Goal: Transaction & Acquisition: Purchase product/service

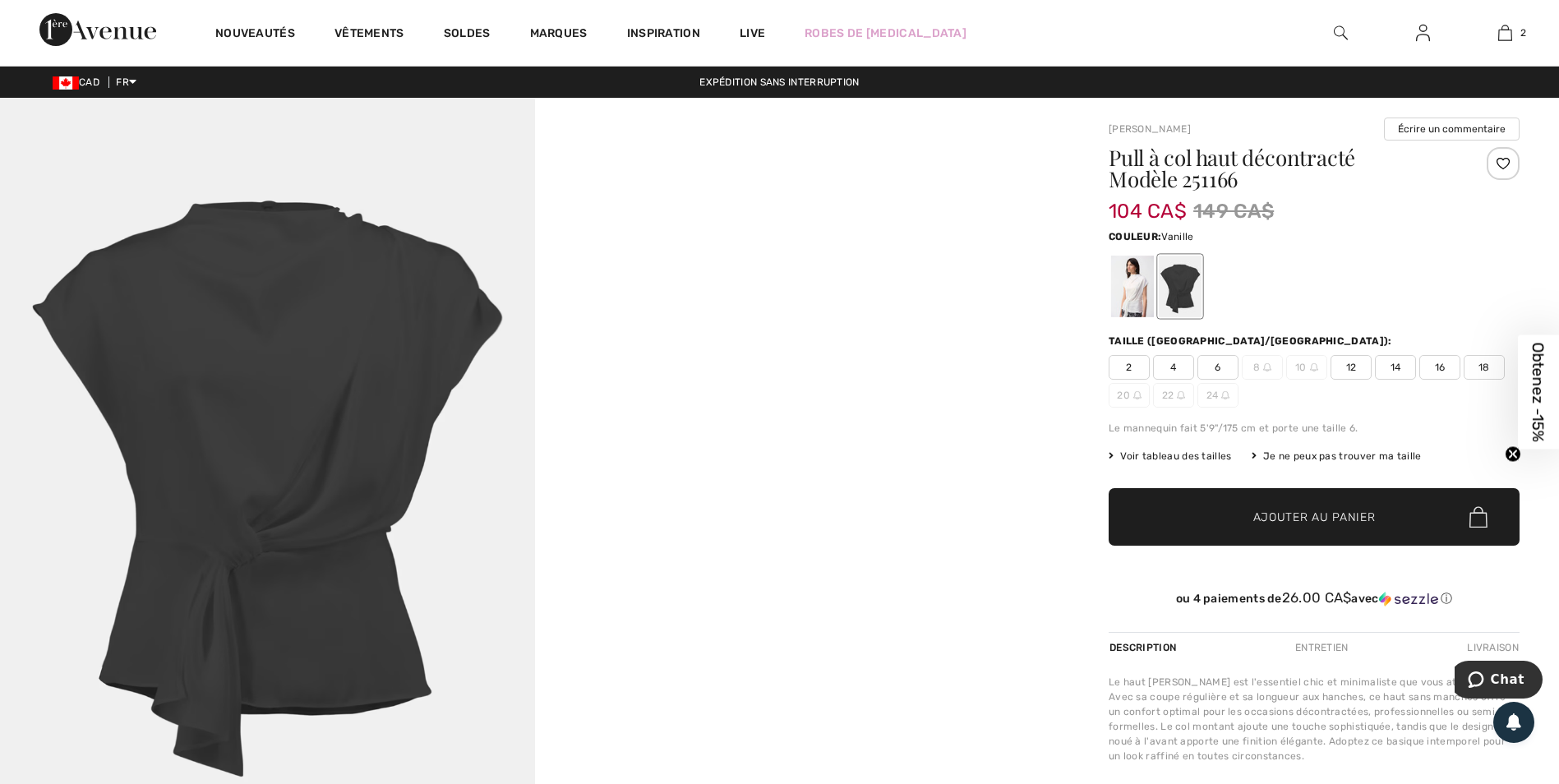
click at [1134, 282] on div at bounding box center [1133, 286] width 43 height 62
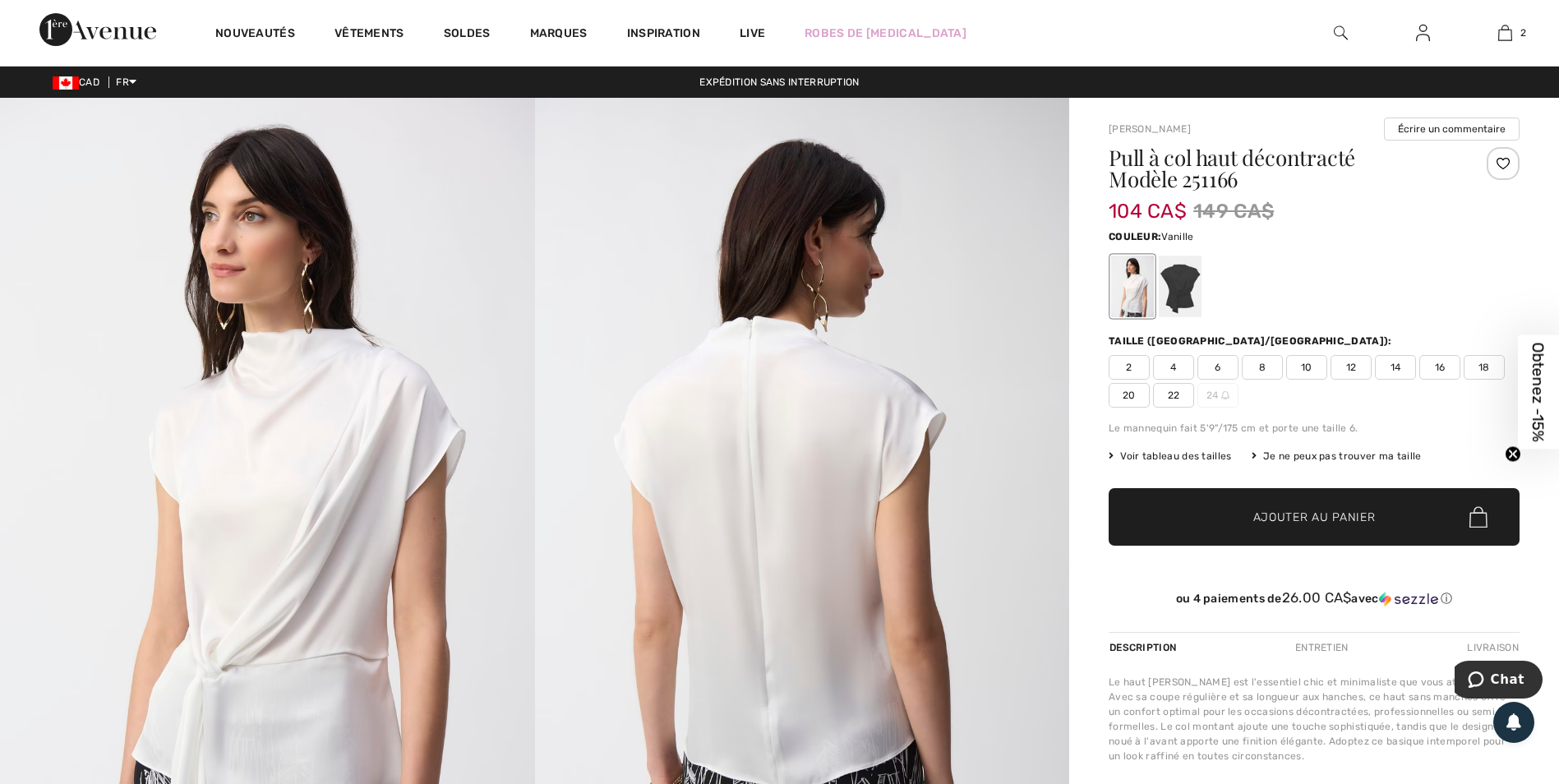
click at [1443, 363] on span "16" at bounding box center [1439, 367] width 41 height 24
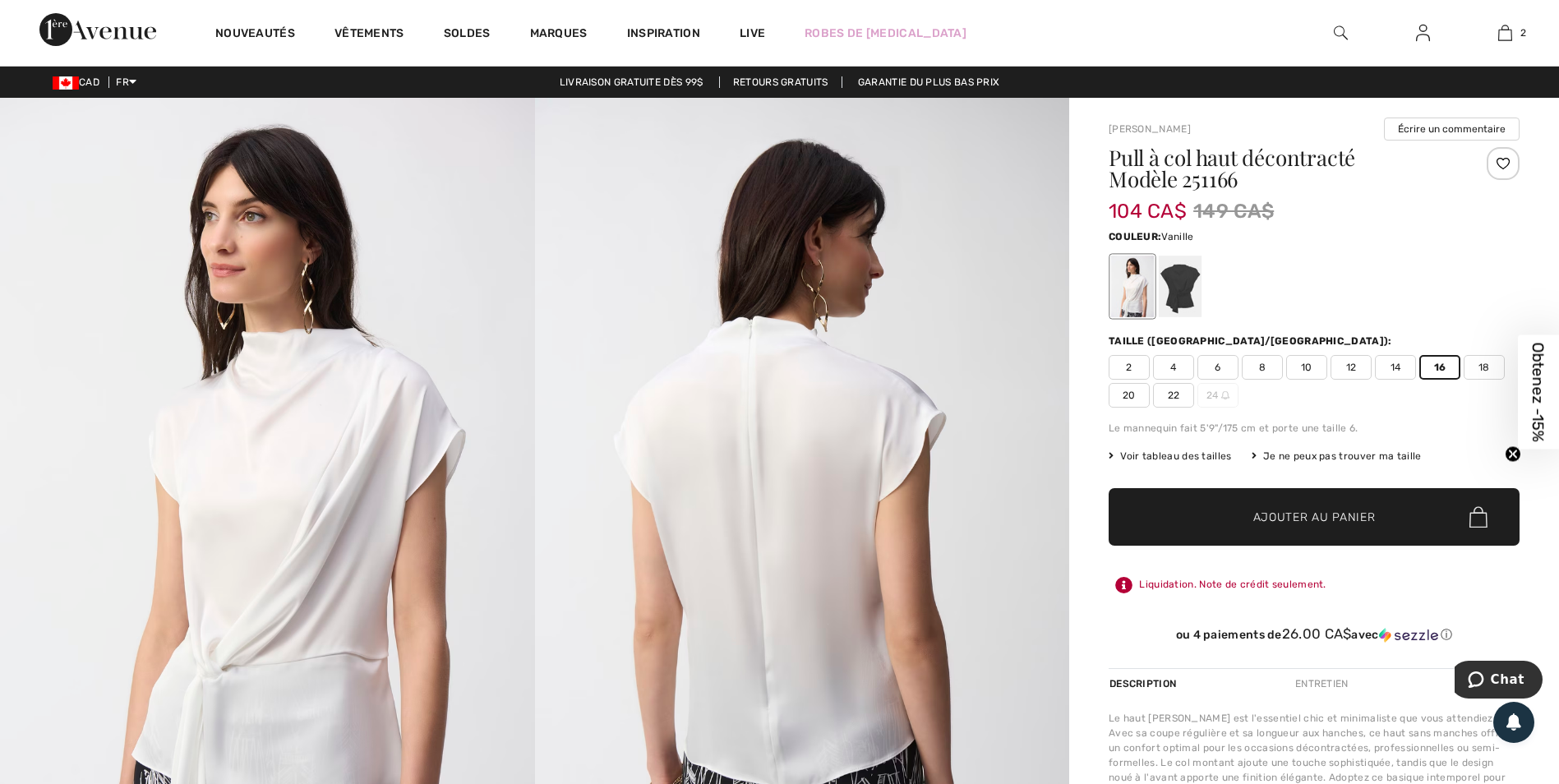
click at [1298, 510] on span "Ajouter au panier" at bounding box center [1315, 517] width 122 height 17
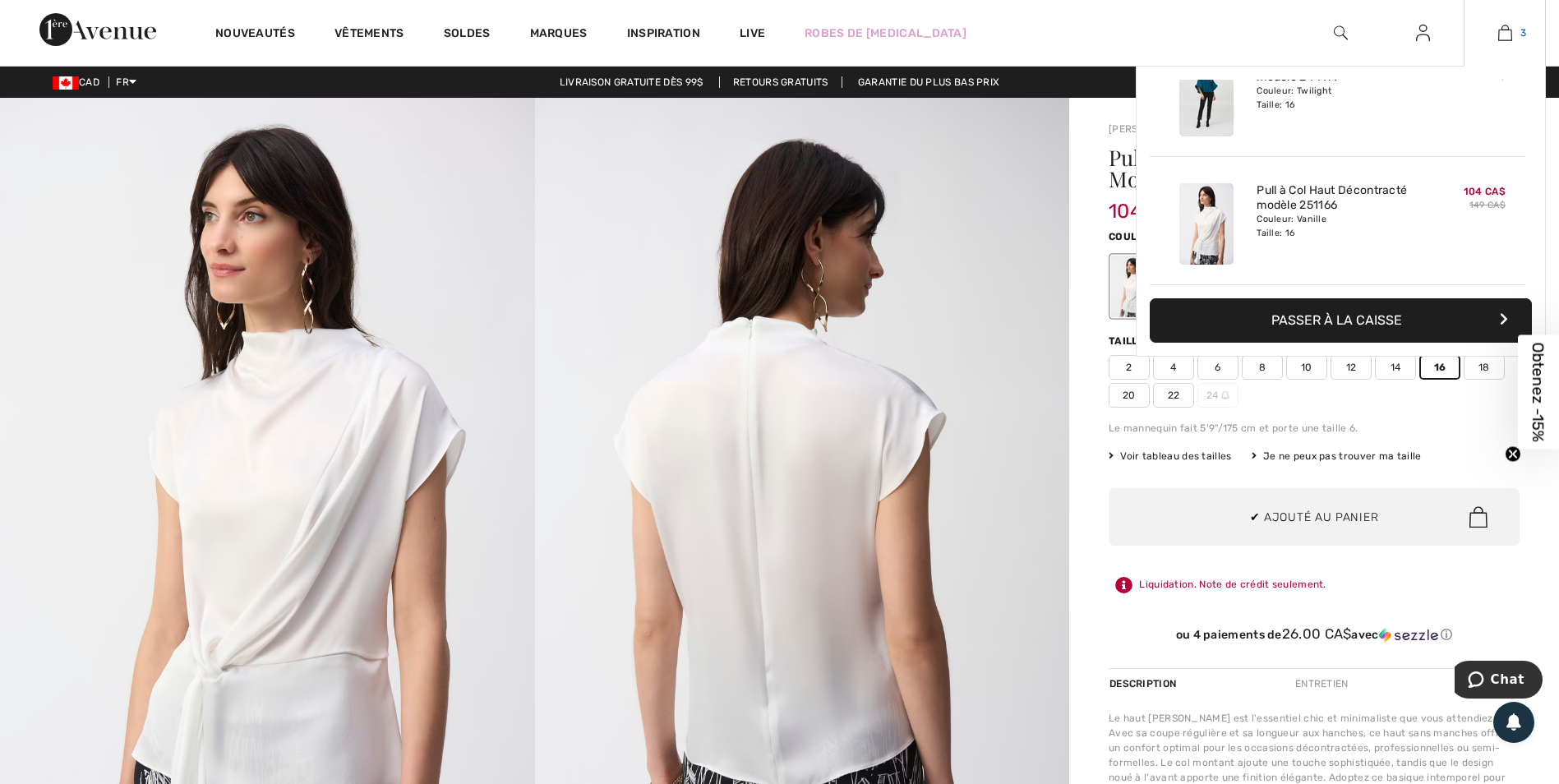
click at [1508, 30] on img at bounding box center [1505, 33] width 14 height 20
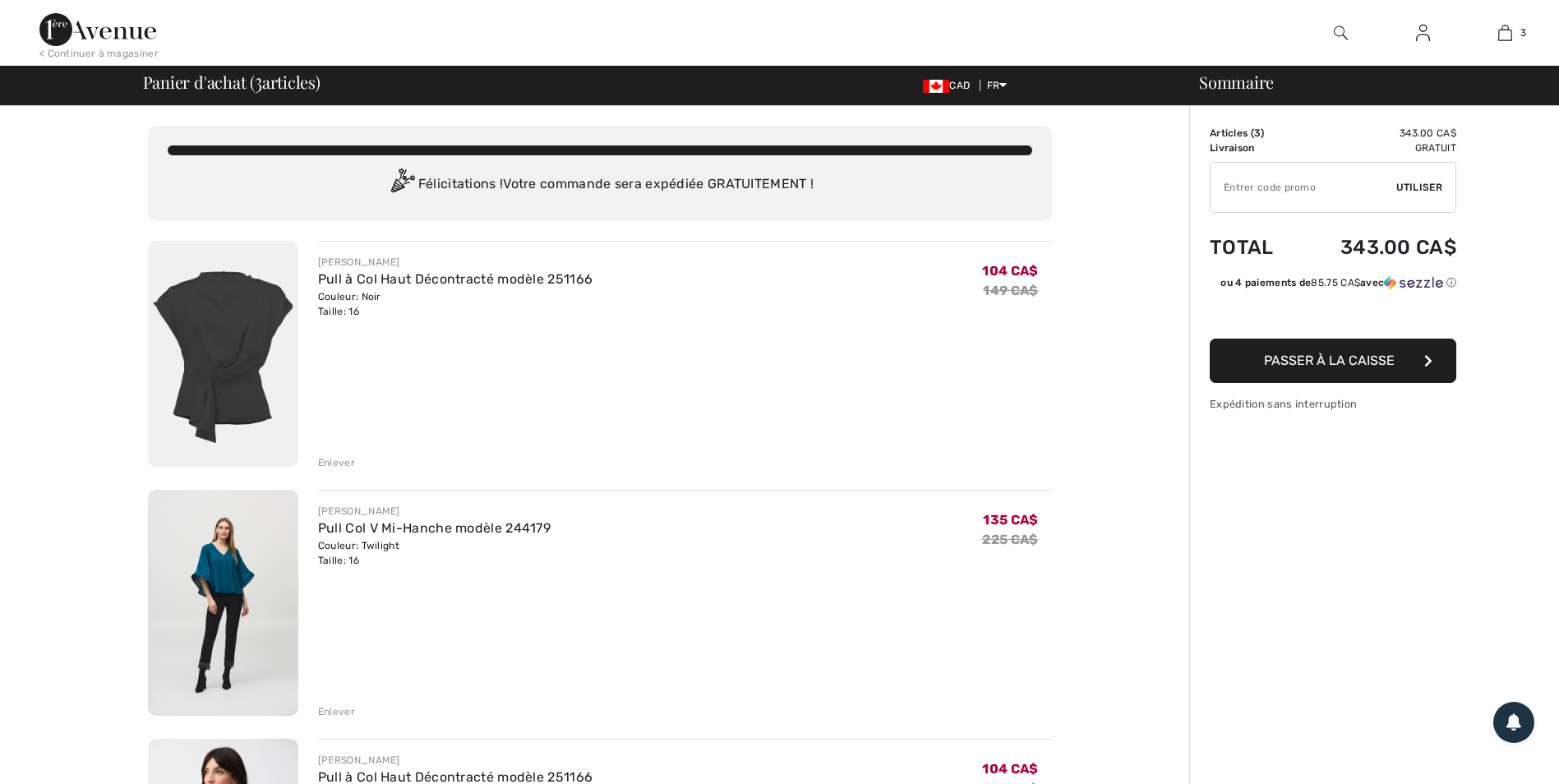
click at [790, 550] on div "JOSEPH RIBKOFF Pull Col V Mi-Hanche modèle 244179 Couleur: Twilight Taille: 16 …" at bounding box center [684, 536] width 734 height 64
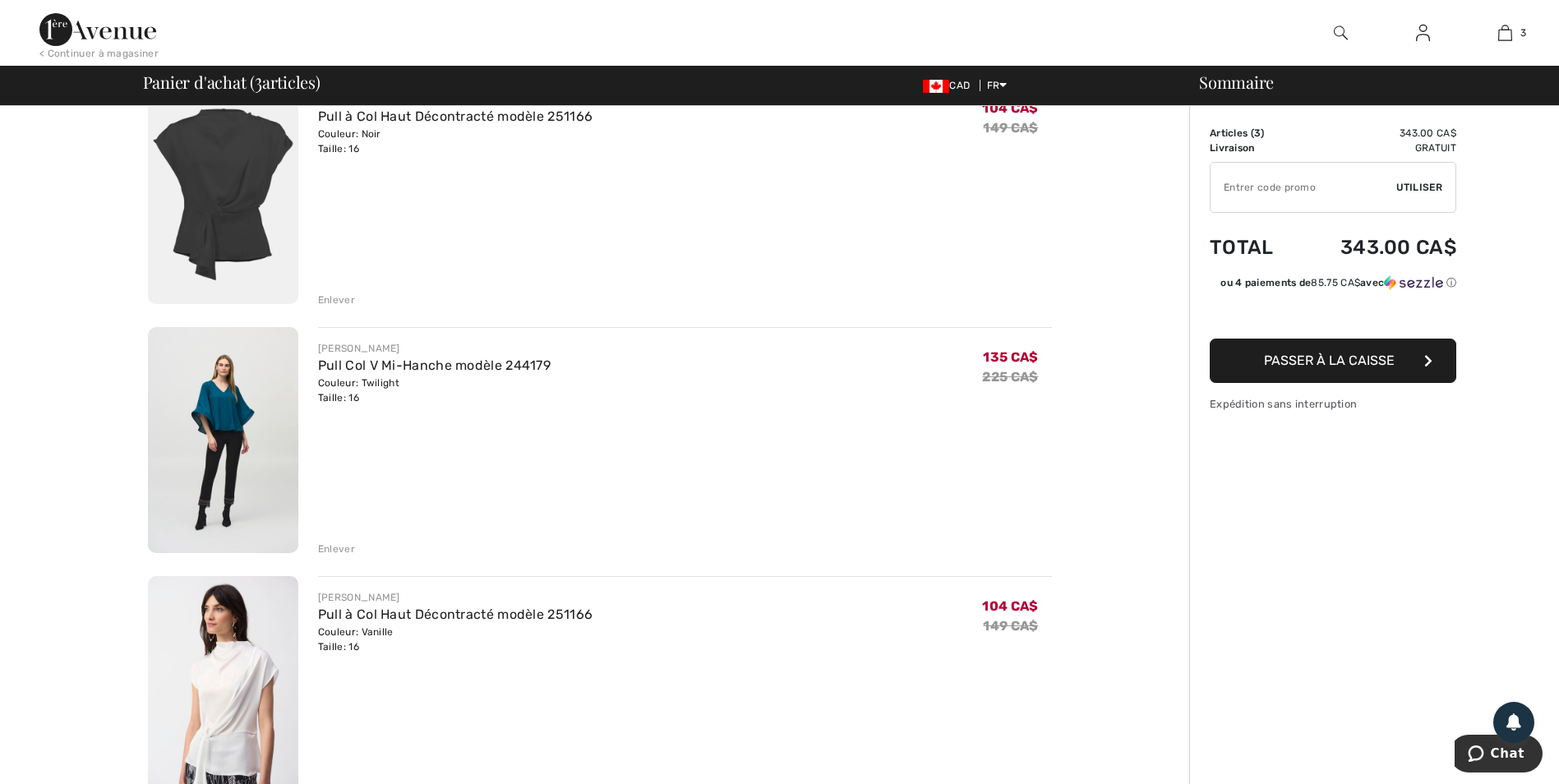
click at [335, 550] on div "Enlever" at bounding box center [336, 549] width 37 height 14
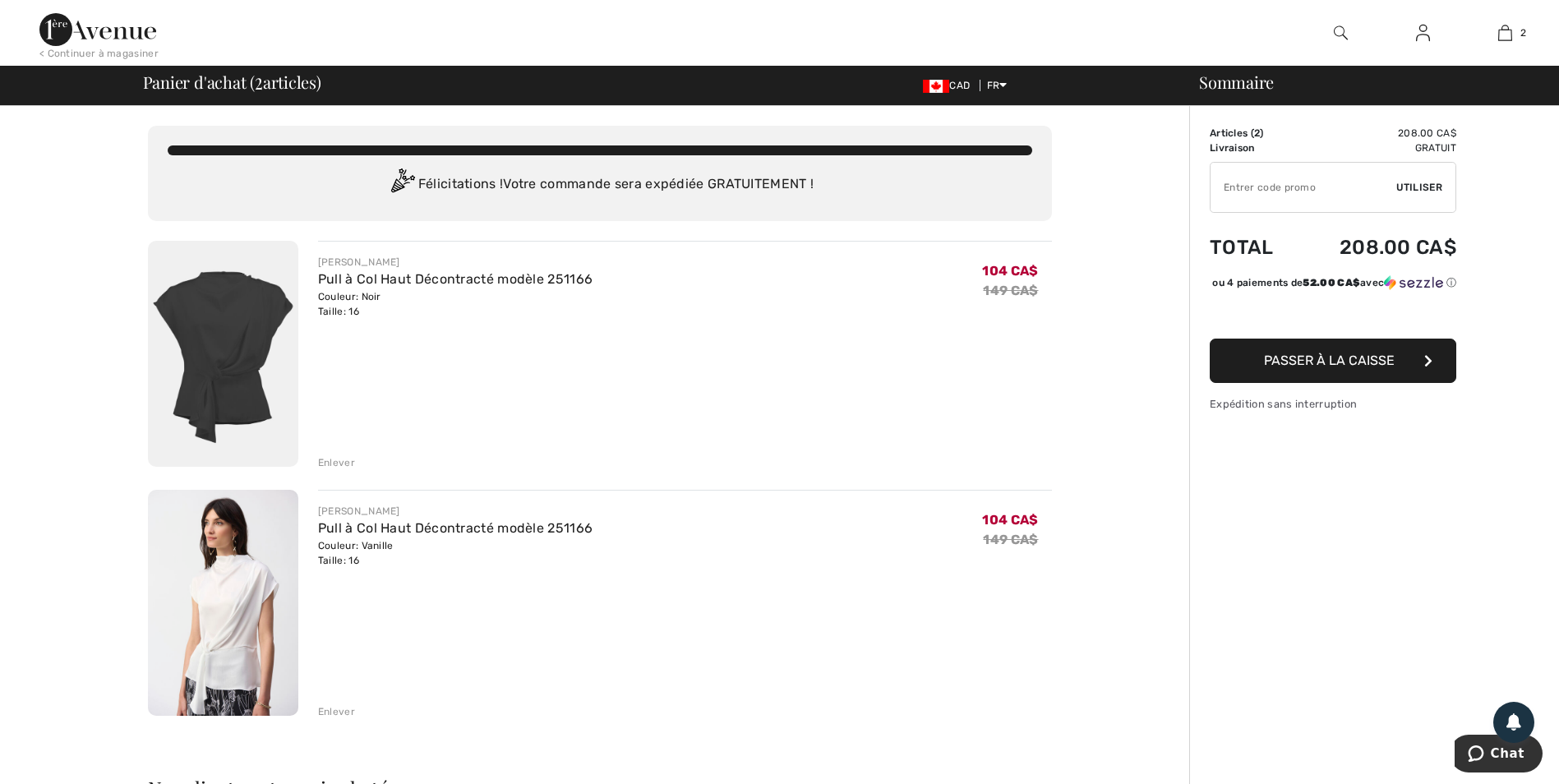
click at [1421, 29] on img at bounding box center [1422, 33] width 14 height 20
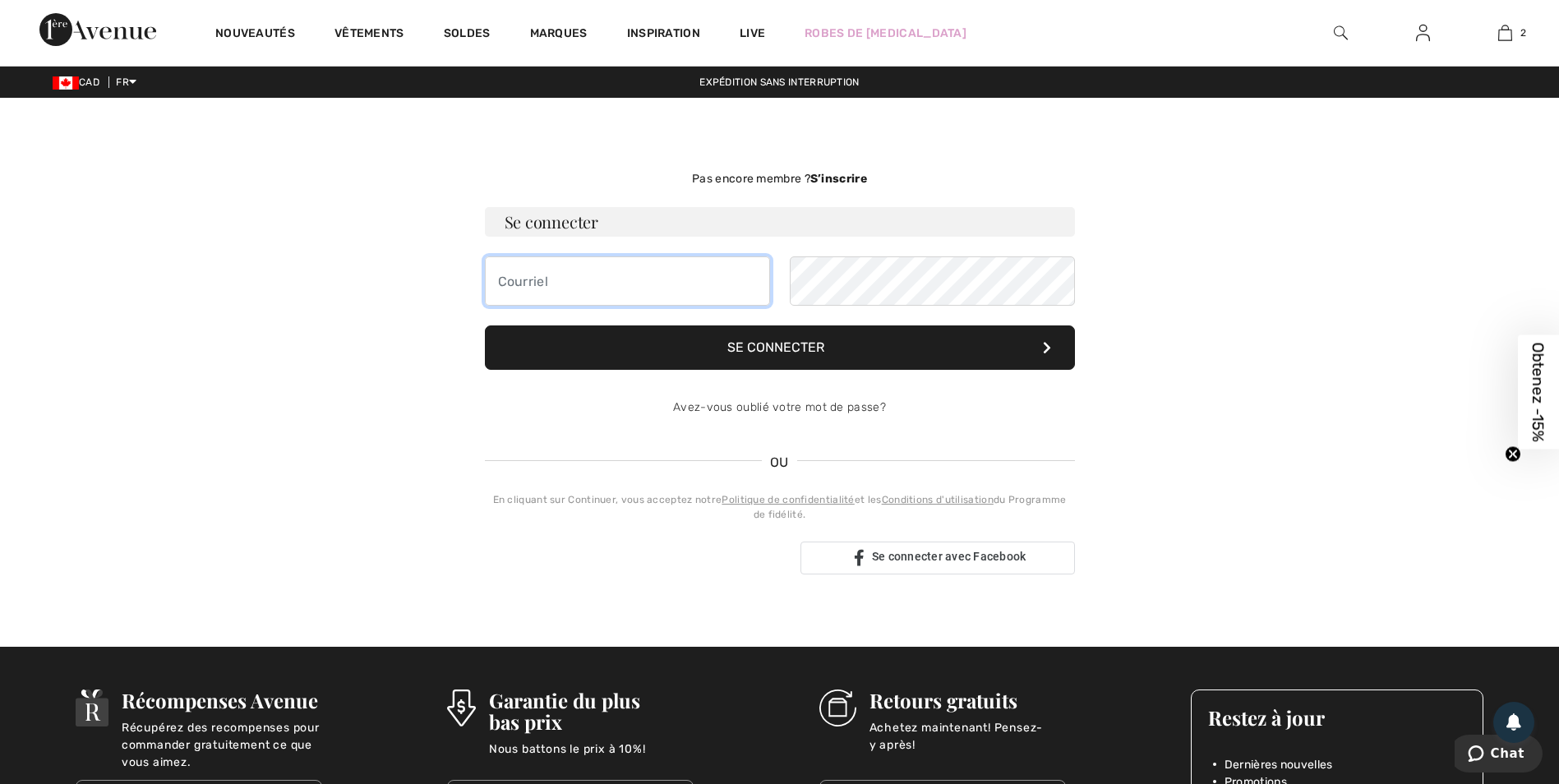
click at [584, 280] on input "email" at bounding box center [627, 281] width 285 height 49
type input "julie@louiscyr.com"
click at [830, 345] on button "Se connecter" at bounding box center [780, 348] width 590 height 44
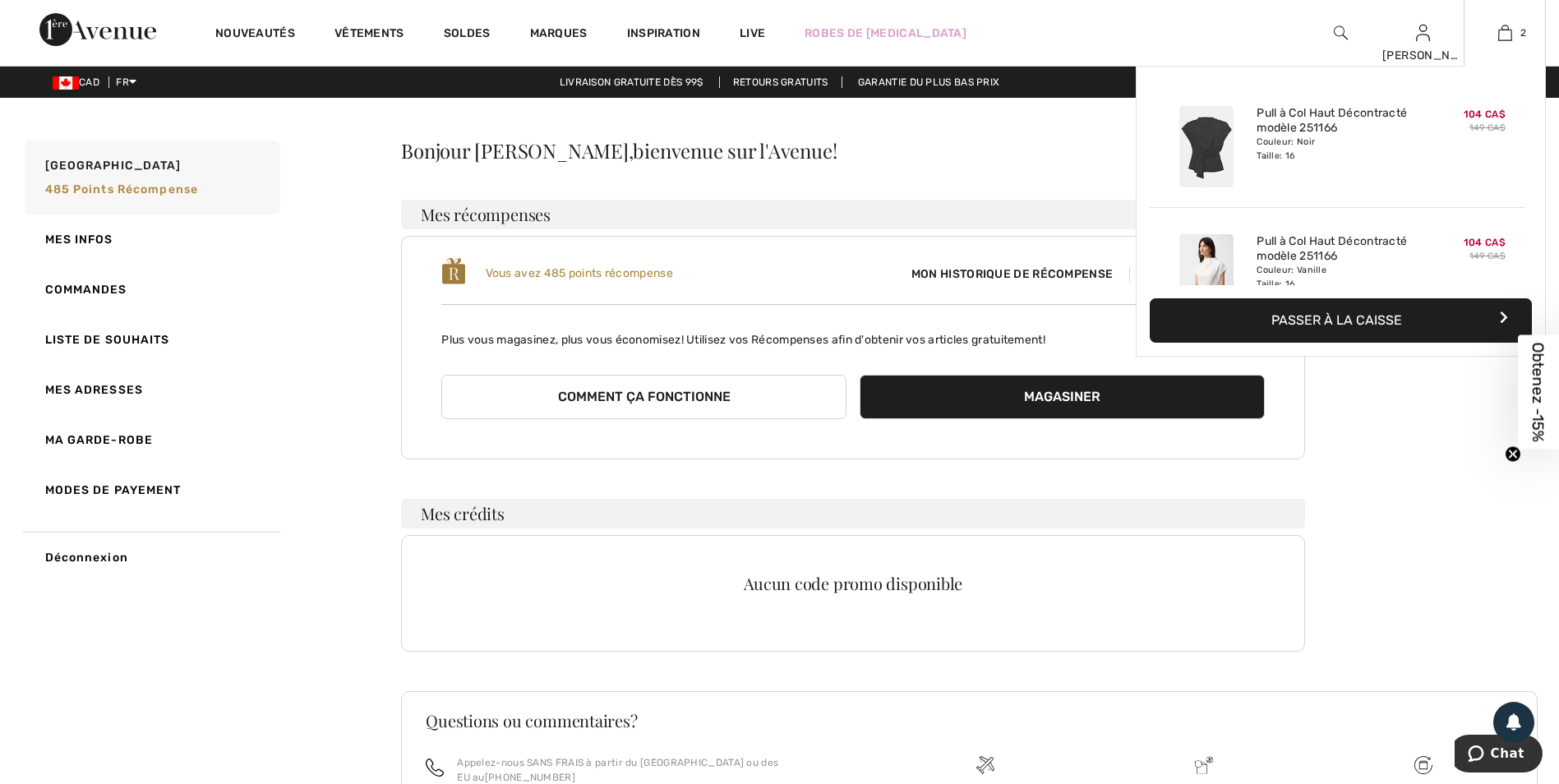
click at [1363, 314] on button "Passer à la caisse" at bounding box center [1341, 320] width 382 height 44
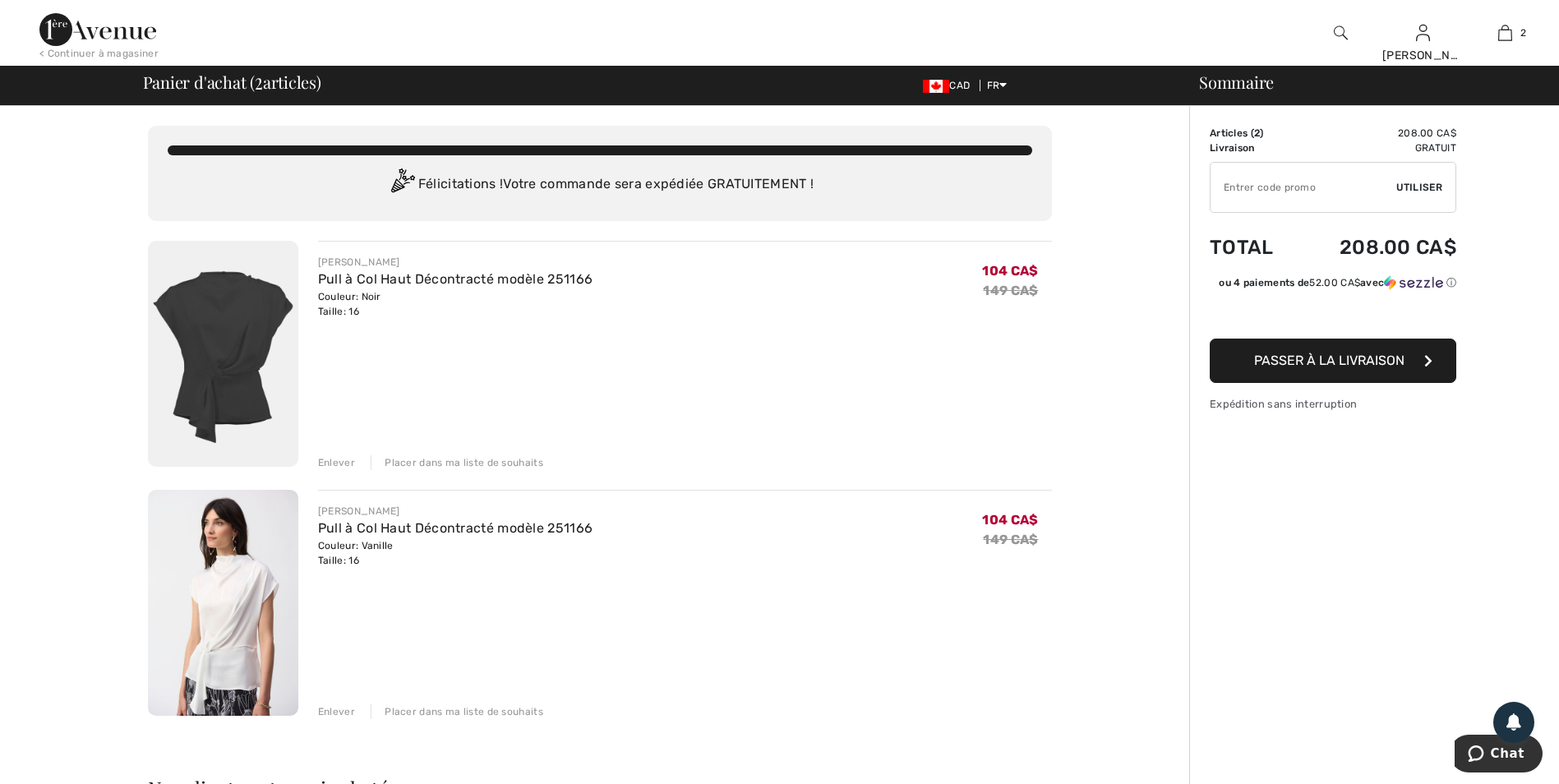
click at [1273, 193] on input "TEXT" at bounding box center [1303, 187] width 186 height 49
type input "GC005011371"
click at [1417, 186] on span "Utiliser" at bounding box center [1420, 187] width 46 height 14
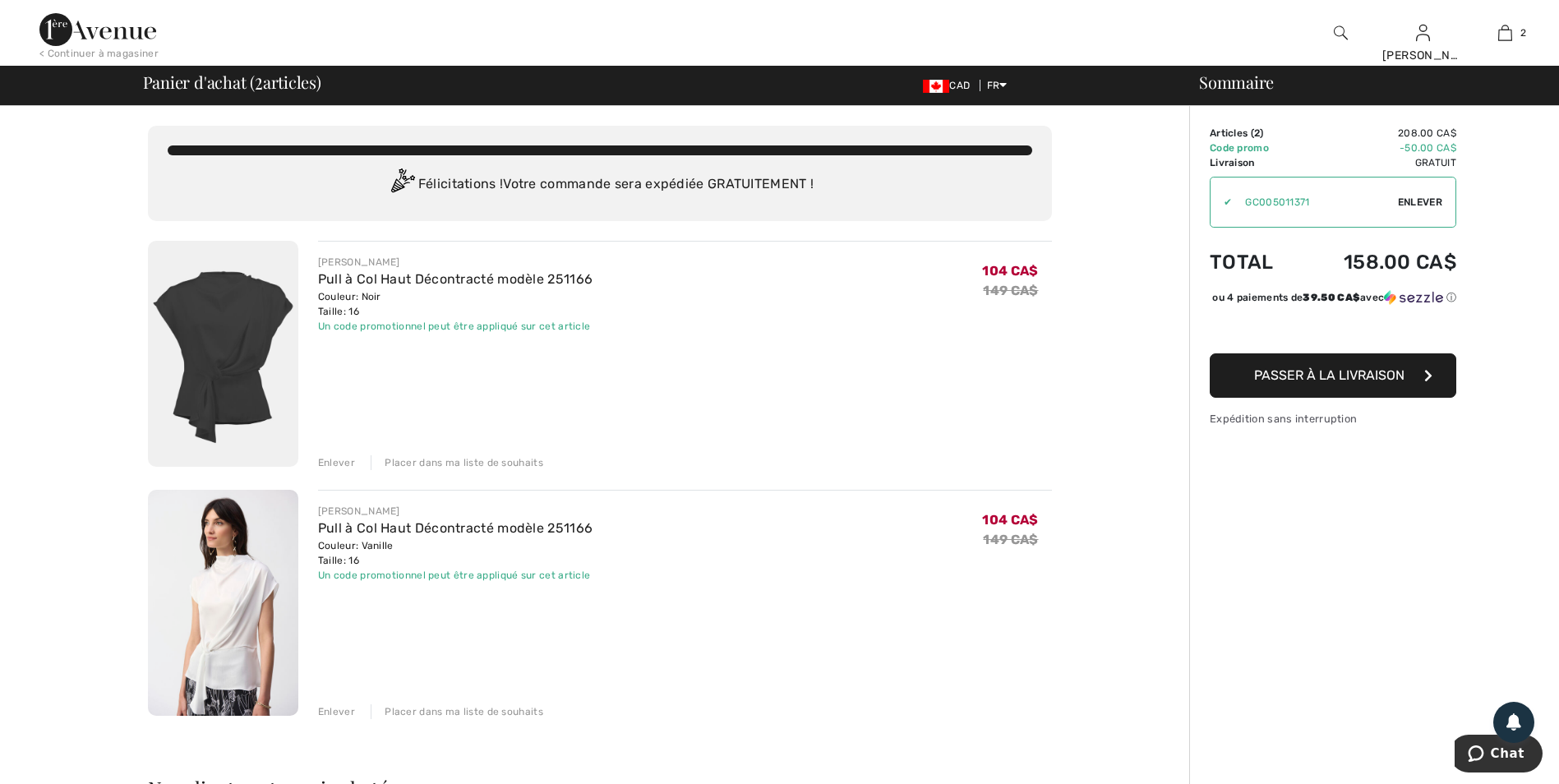
click at [1327, 383] on span "Passer à la livraison" at bounding box center [1330, 375] width 150 height 15
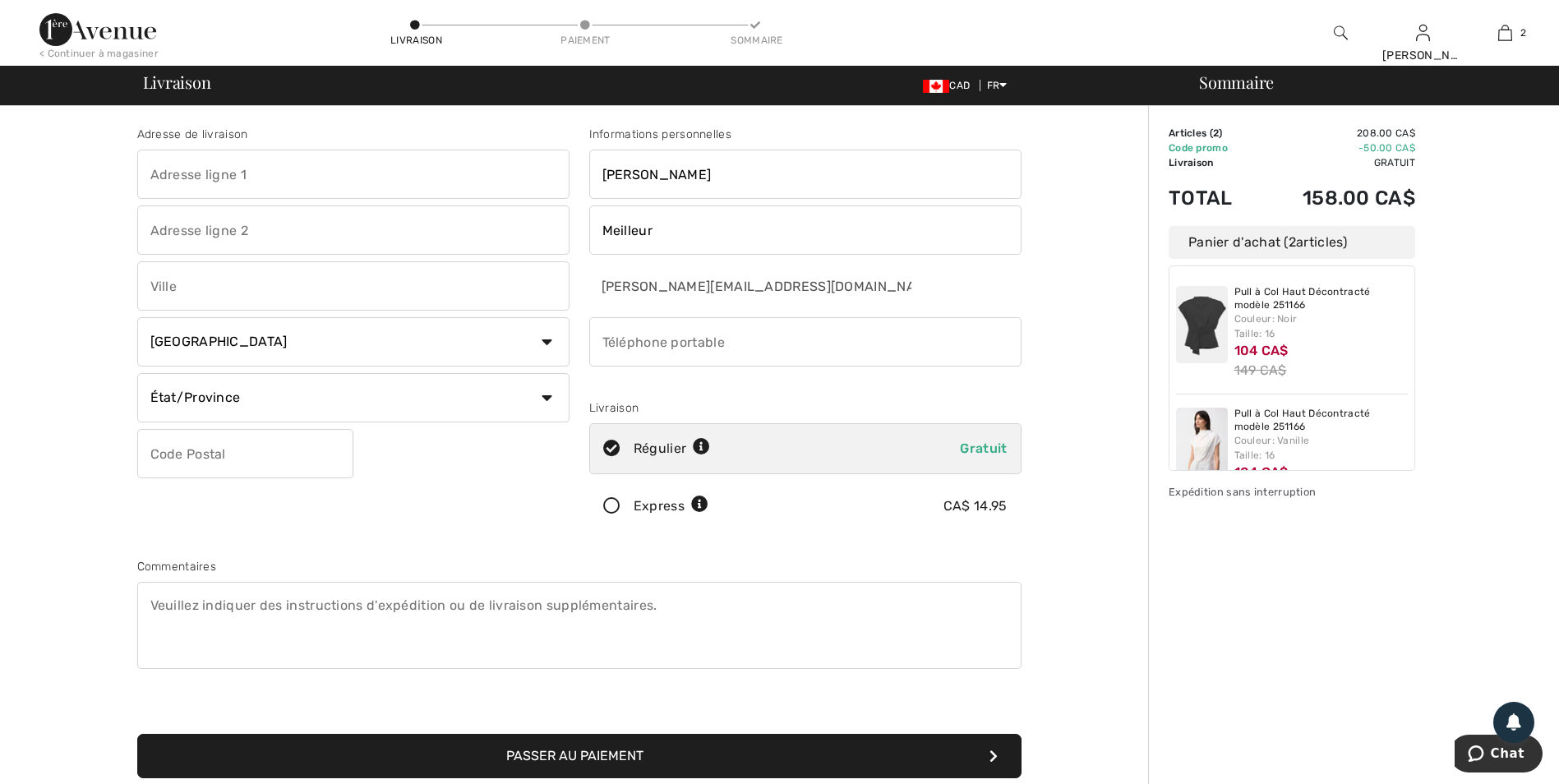
click at [246, 174] on input "text" at bounding box center [354, 174] width 433 height 49
type input "63, ch du Grand-Moulin"
type input "Deux-Montagnes"
select select "QC"
type input "J7R3C3"
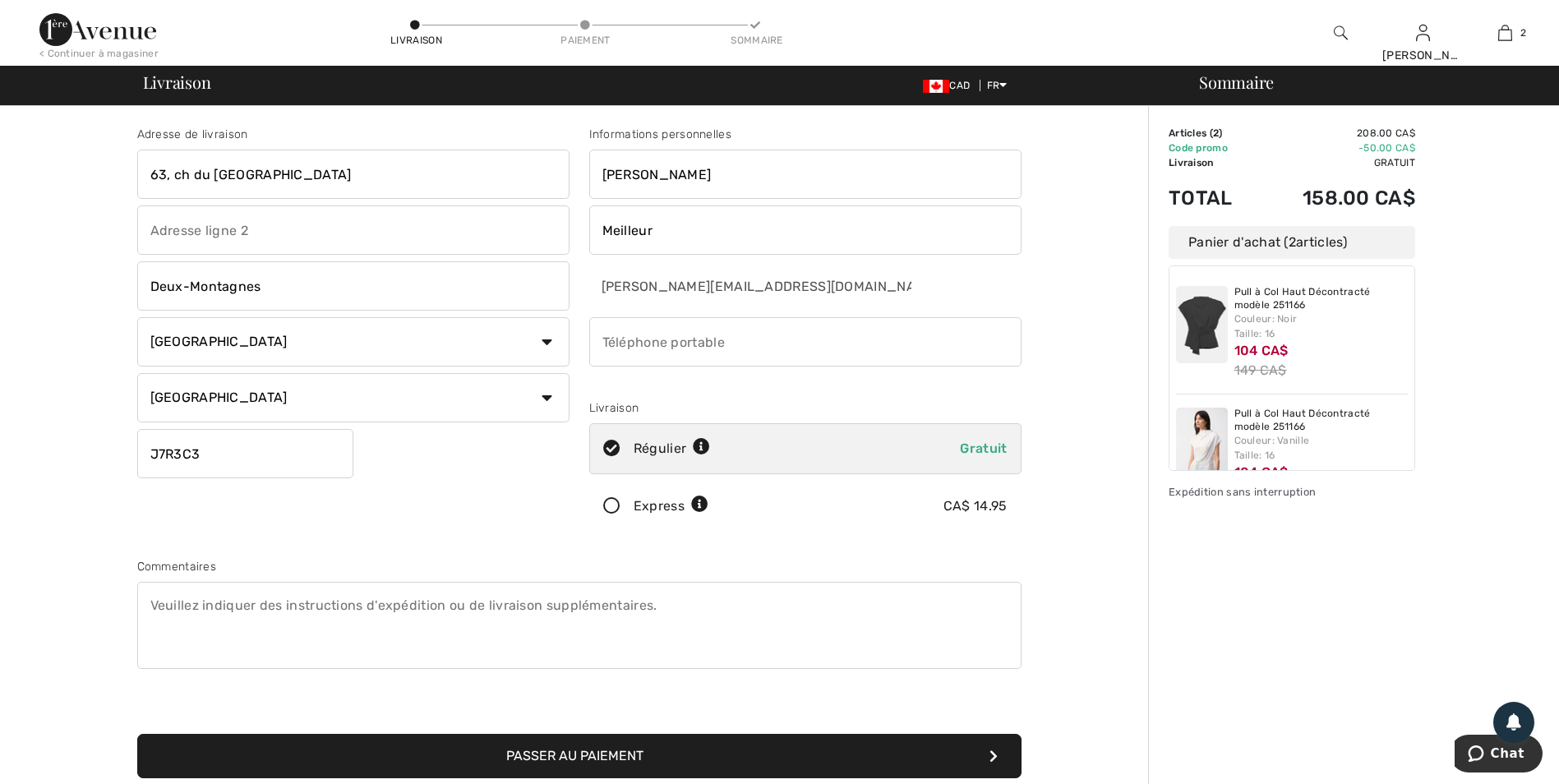
type input "5148318005"
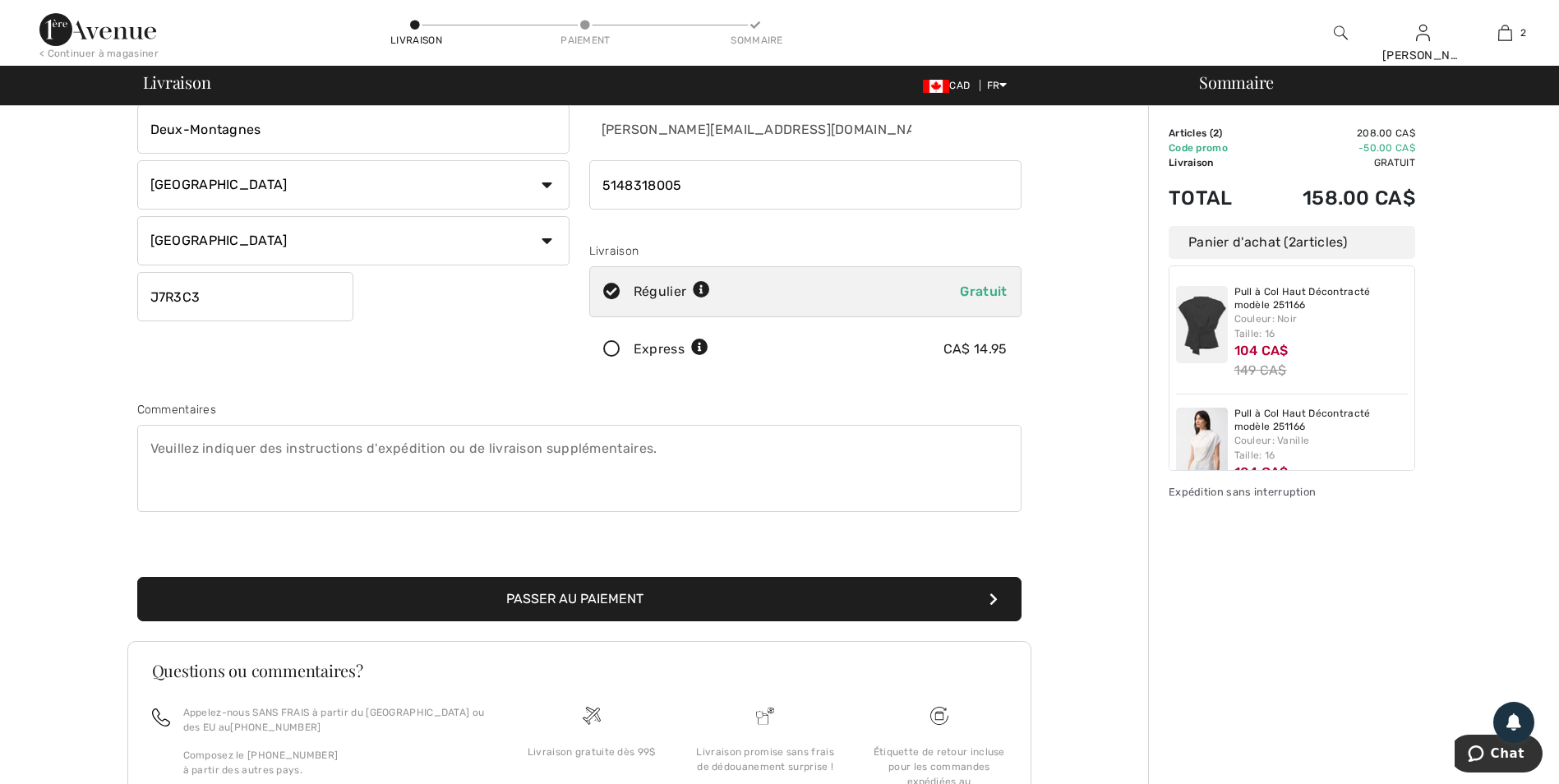
scroll to position [158, 0]
click at [577, 594] on button "Passer au paiement" at bounding box center [579, 598] width 885 height 44
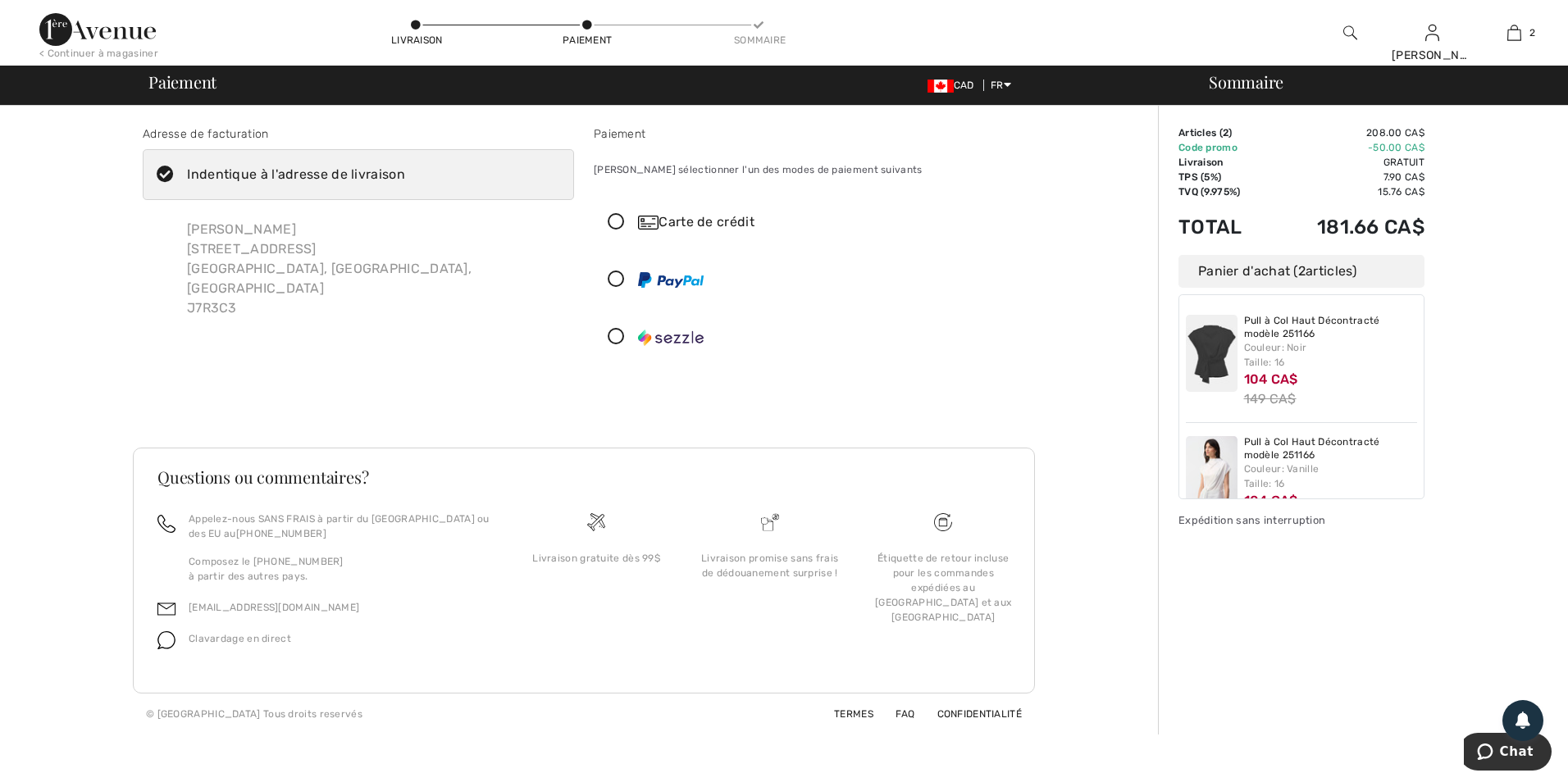
click at [673, 220] on div "Carte de crédit" at bounding box center [826, 222] width 376 height 20
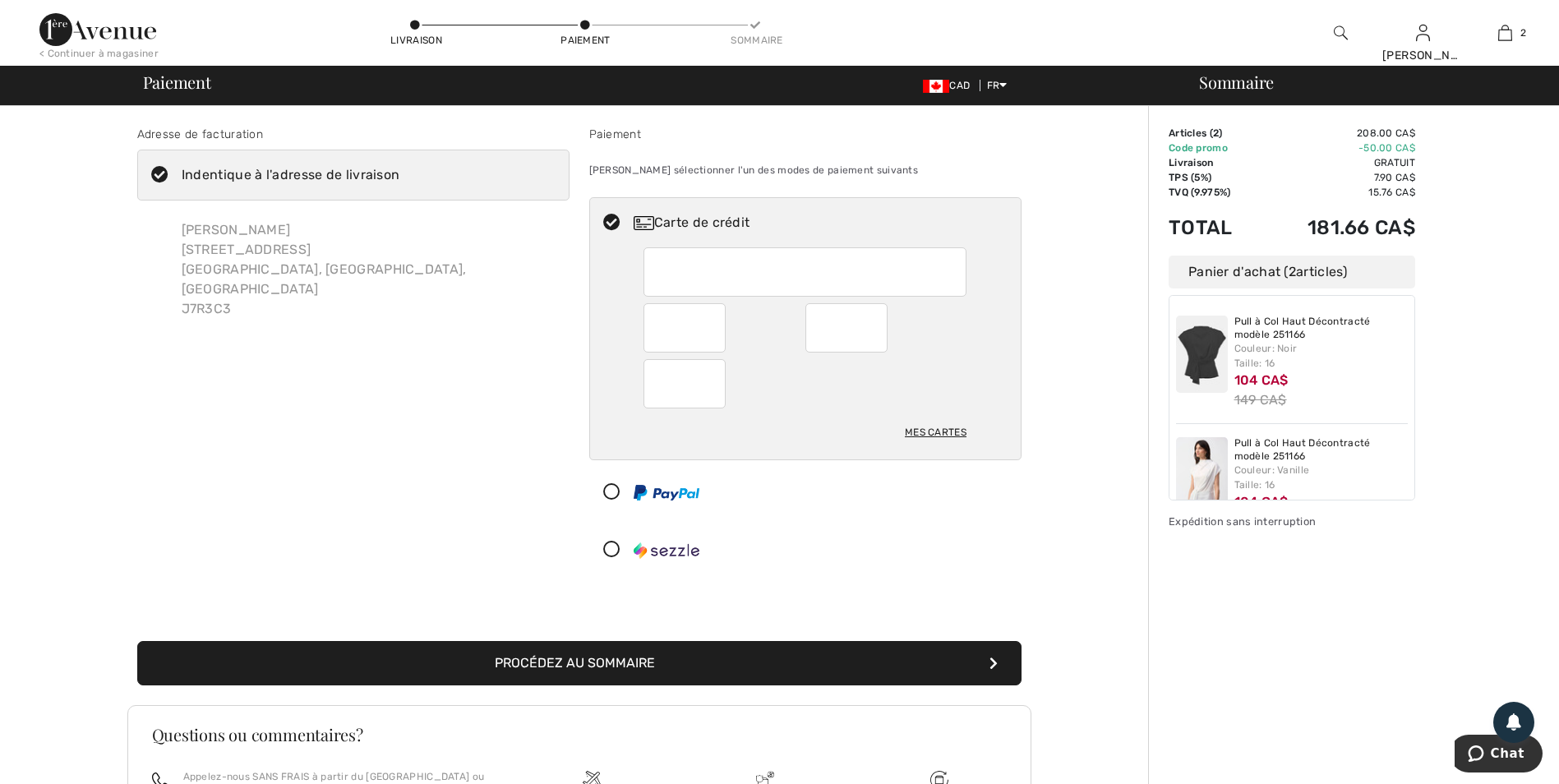
click at [655, 272] on div at bounding box center [805, 272] width 323 height 49
click at [540, 664] on button "Procédez au sommaire" at bounding box center [579, 663] width 885 height 44
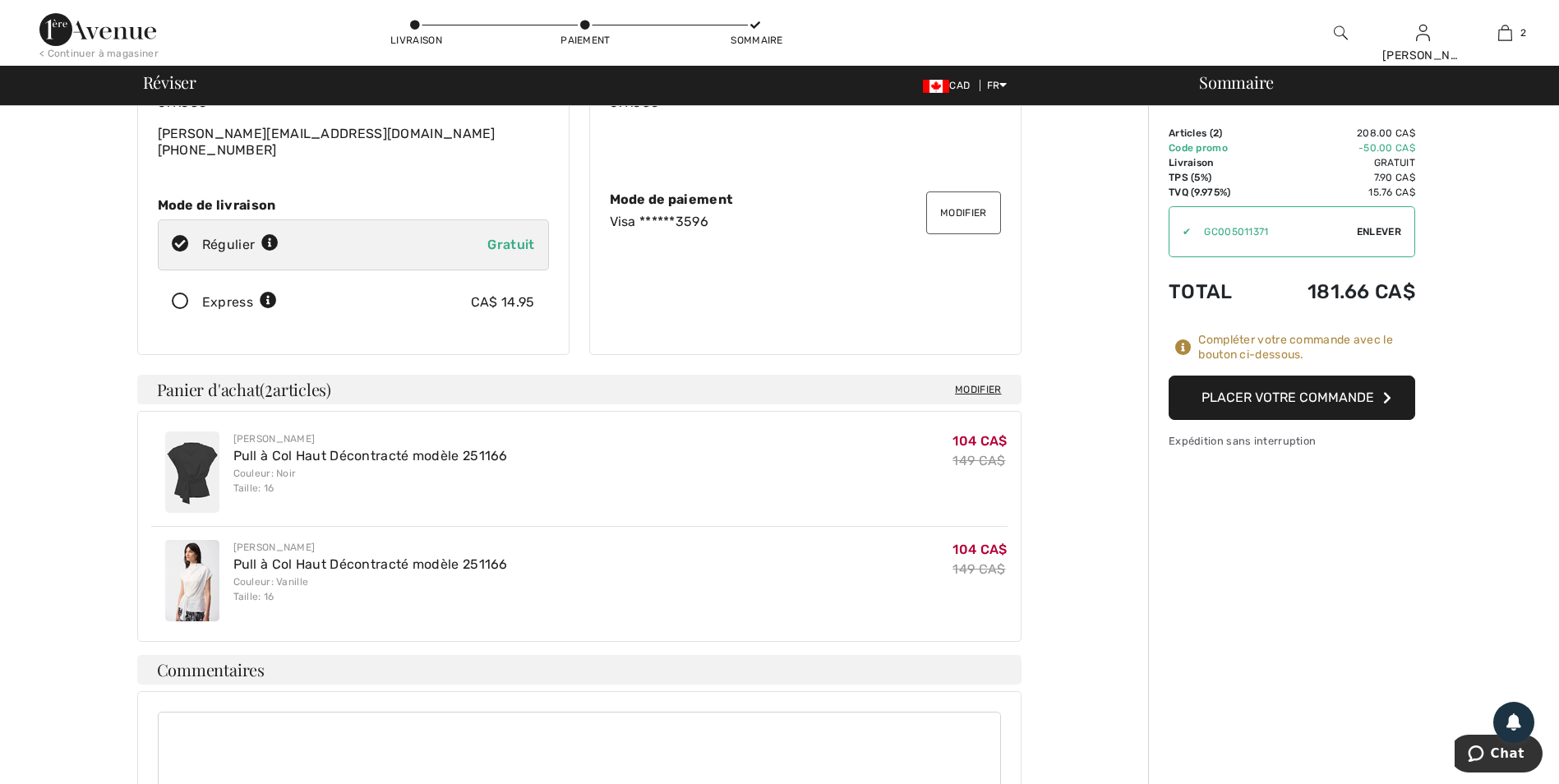
scroll to position [166, 0]
click at [1270, 394] on button "Placer votre commande" at bounding box center [1292, 397] width 246 height 44
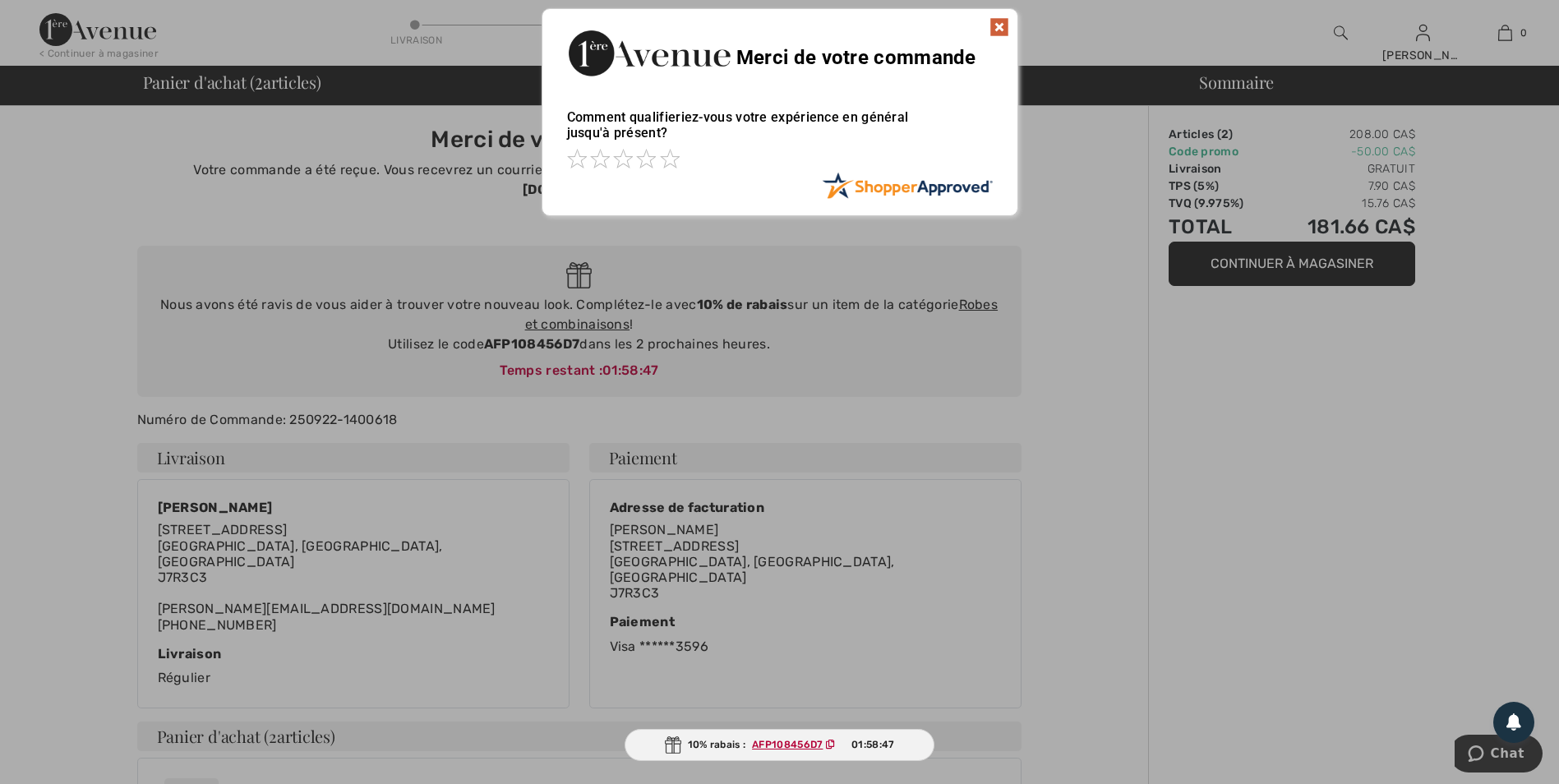
drag, startPoint x: 1000, startPoint y: 31, endPoint x: 1020, endPoint y: 80, distance: 52.9
click at [999, 31] on img at bounding box center [999, 27] width 20 height 20
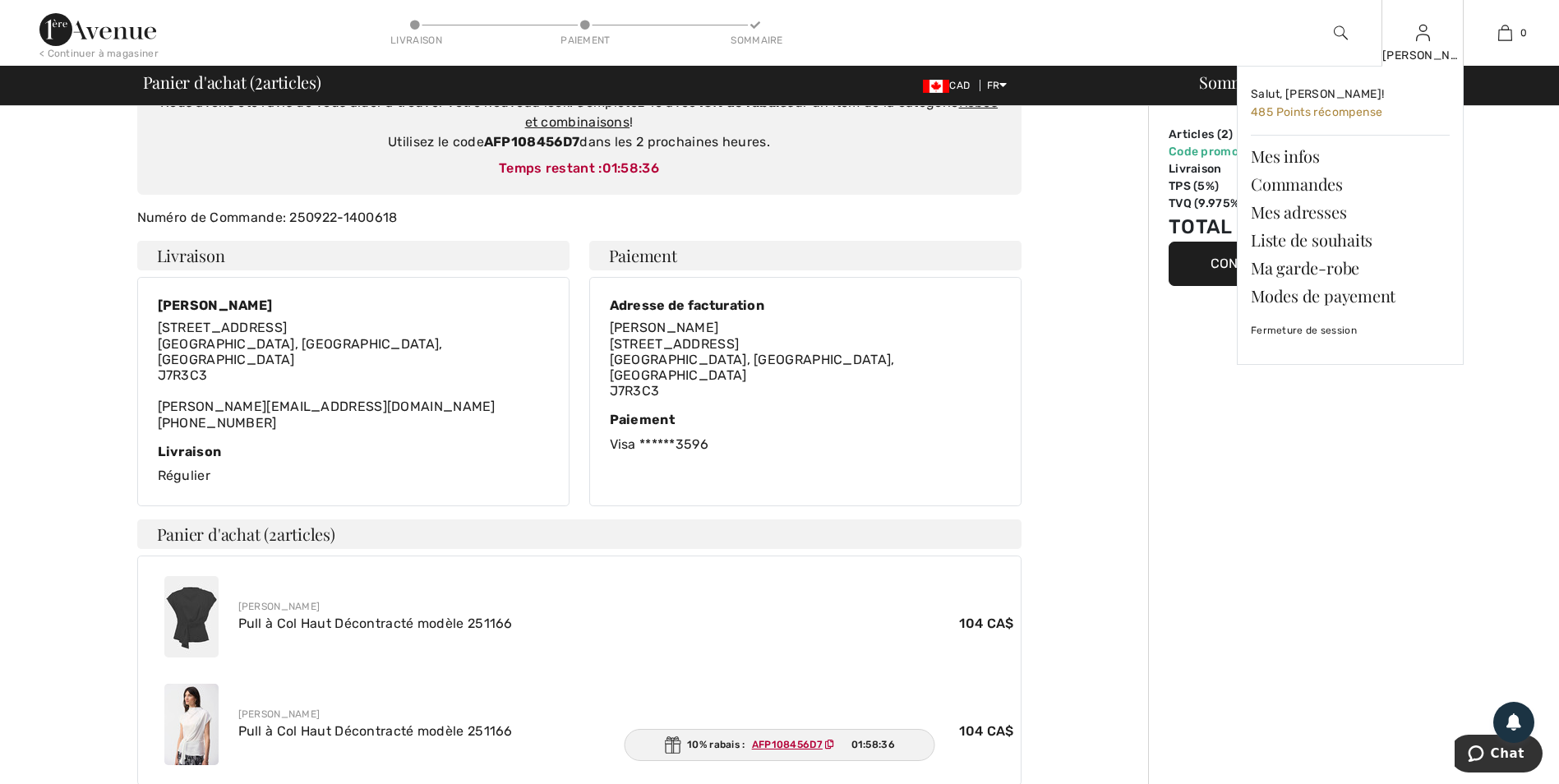
scroll to position [201, 0]
